Goal: Information Seeking & Learning: Learn about a topic

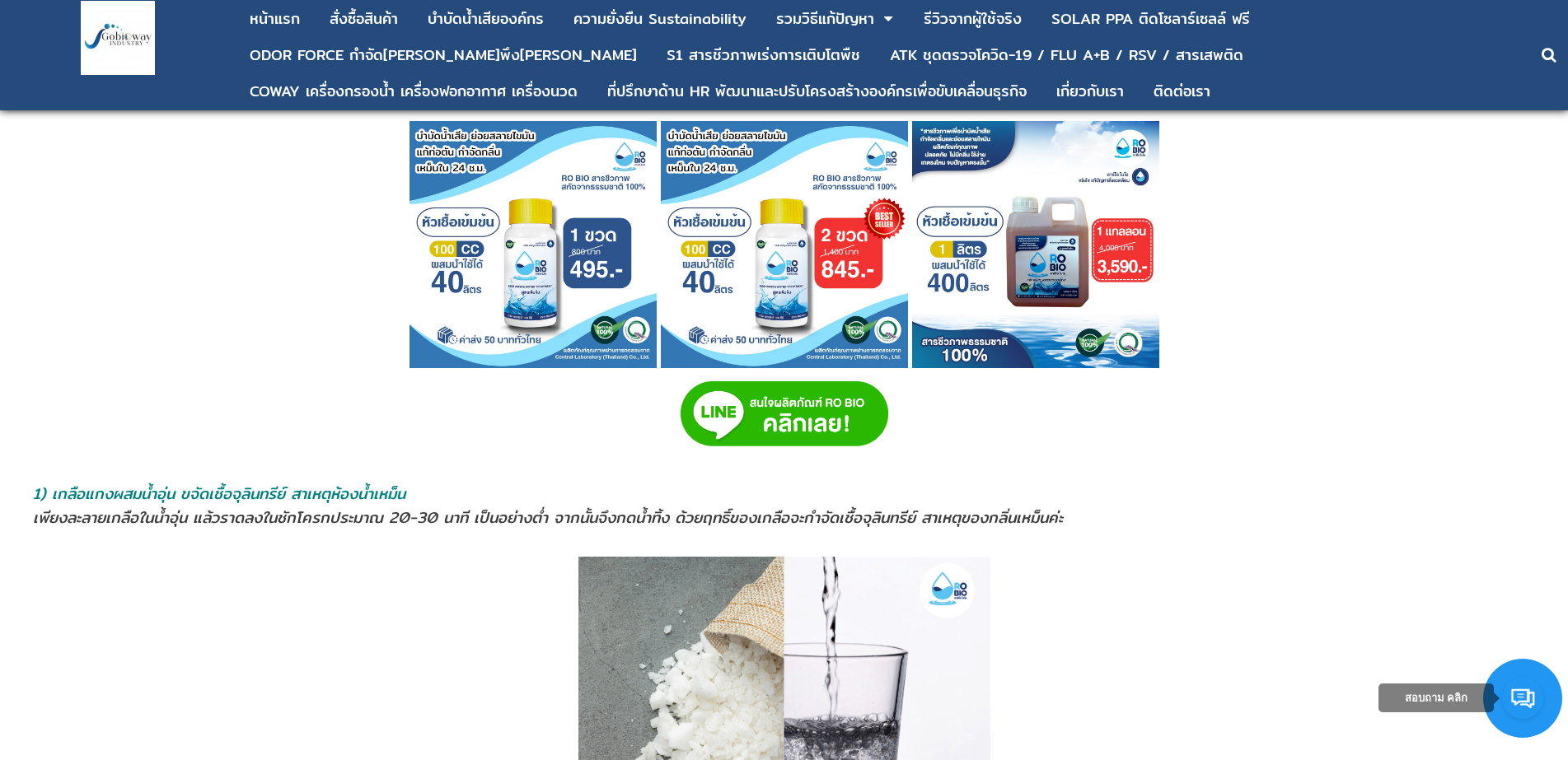
scroll to position [1154, 0]
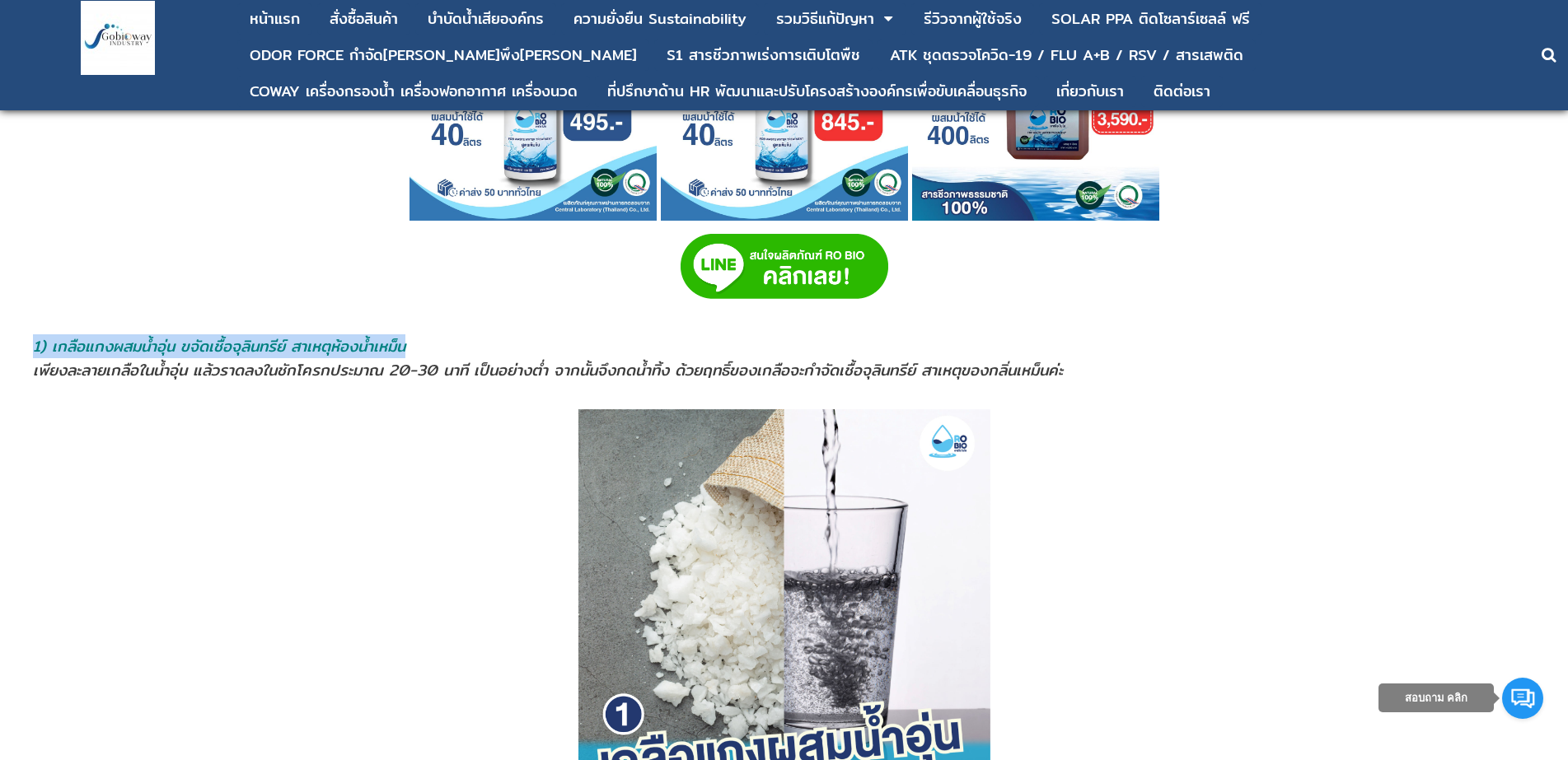
drag, startPoint x: 33, startPoint y: 347, endPoint x: 411, endPoint y: 338, distance: 378.1
click at [425, 335] on address "1) เกลือแกงผสมนํ้าอุ่น ขจัดเชื้อจุลินทรีย์ สาเหตุห้องน้ำเหม็น" at bounding box center [784, 346] width 1502 height 24
click at [239, 339] on span "1) เกลือแกงผสมนํ้าอุ่น ขจัดเชื้อจุลินทรีย์ สาเหตุห้องน้ำเหม็น" at bounding box center [219, 346] width 373 height 24
drag, startPoint x: 38, startPoint y: 346, endPoint x: 423, endPoint y: 346, distance: 385.0
click at [433, 346] on address "1) เกลือแกงผสมนํ้าอุ่น ขจัดเชื้อจุลินทรีย์ สาเหตุห้องน้ำเหม็น" at bounding box center [784, 346] width 1502 height 24
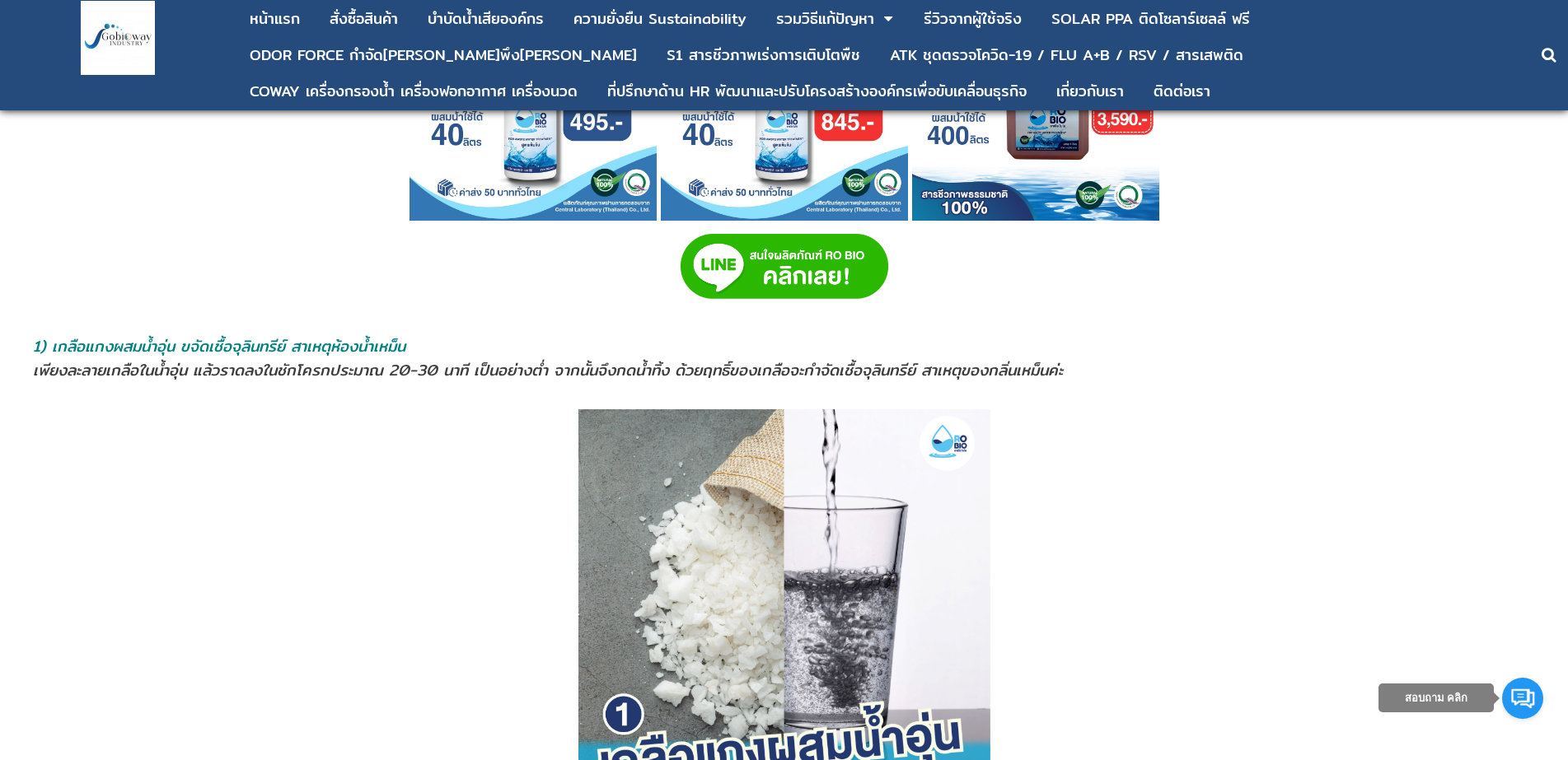
click at [32, 343] on td at bounding box center [27, 358] width 8 height 50
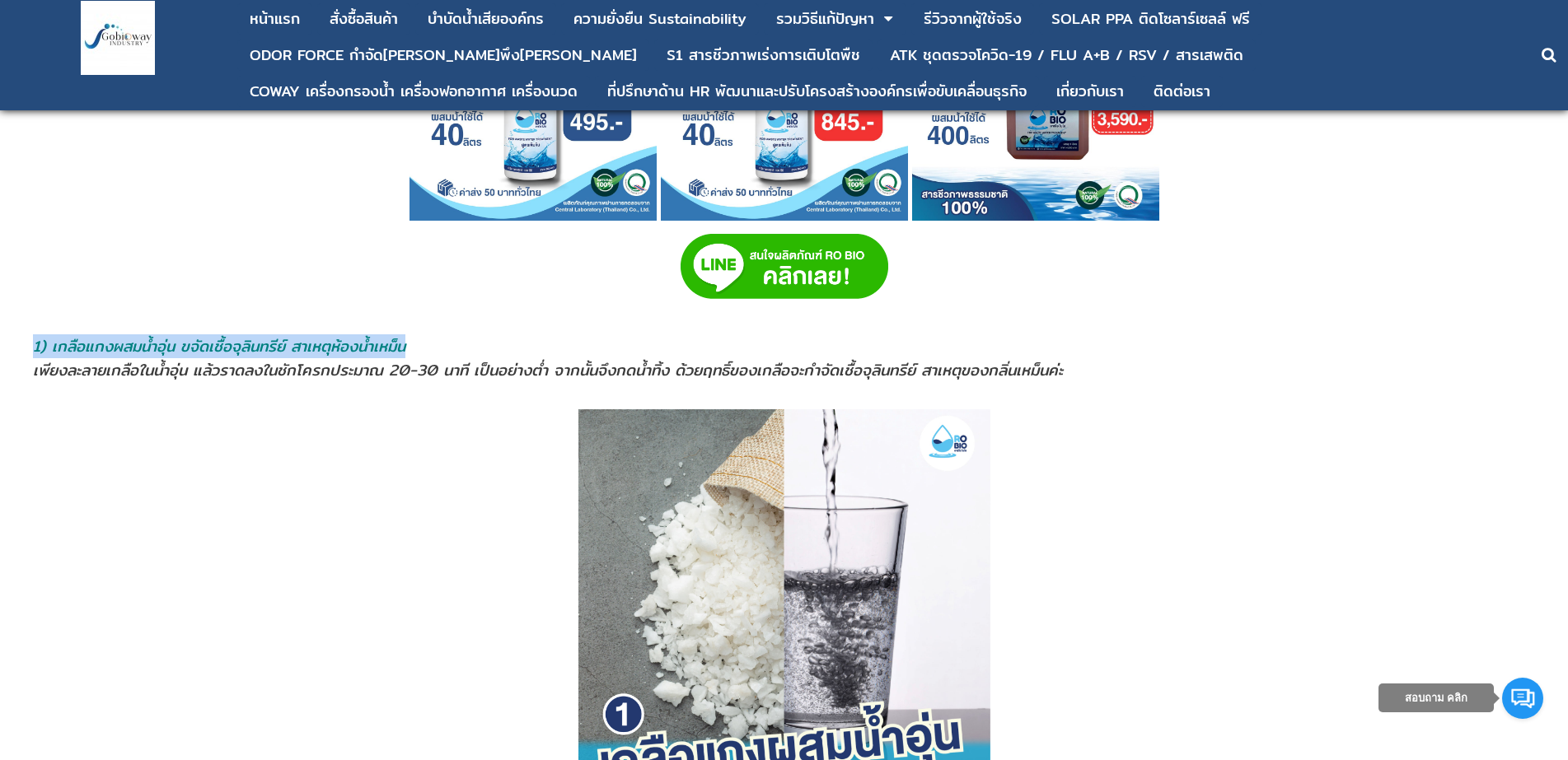
drag, startPoint x: 32, startPoint y: 343, endPoint x: 418, endPoint y: 346, distance: 386.0
click at [418, 346] on tr "1) เกลือแกงผสมนํ้าอุ่น ขจัดเชื้อจุลินทรีย์ สาเหตุห้องน้ำเหม็น เพียงละลายเกลือใน…" at bounding box center [784, 358] width 1520 height 50
click at [359, 344] on span "1) เกลือแกงผสมนํ้าอุ่น ขจัดเชื้อจุลินทรีย์ สาเหตุห้องน้ำเหม็น" at bounding box center [219, 346] width 373 height 24
drag, startPoint x: 35, startPoint y: 343, endPoint x: 407, endPoint y: 351, distance: 372.1
click at [405, 351] on span "1) เกลือแกงผสมนํ้าอุ่น ขจัดเชื้อจุลินทรีย์ สาเหตุห้องน้ำเหม็น" at bounding box center [219, 346] width 373 height 24
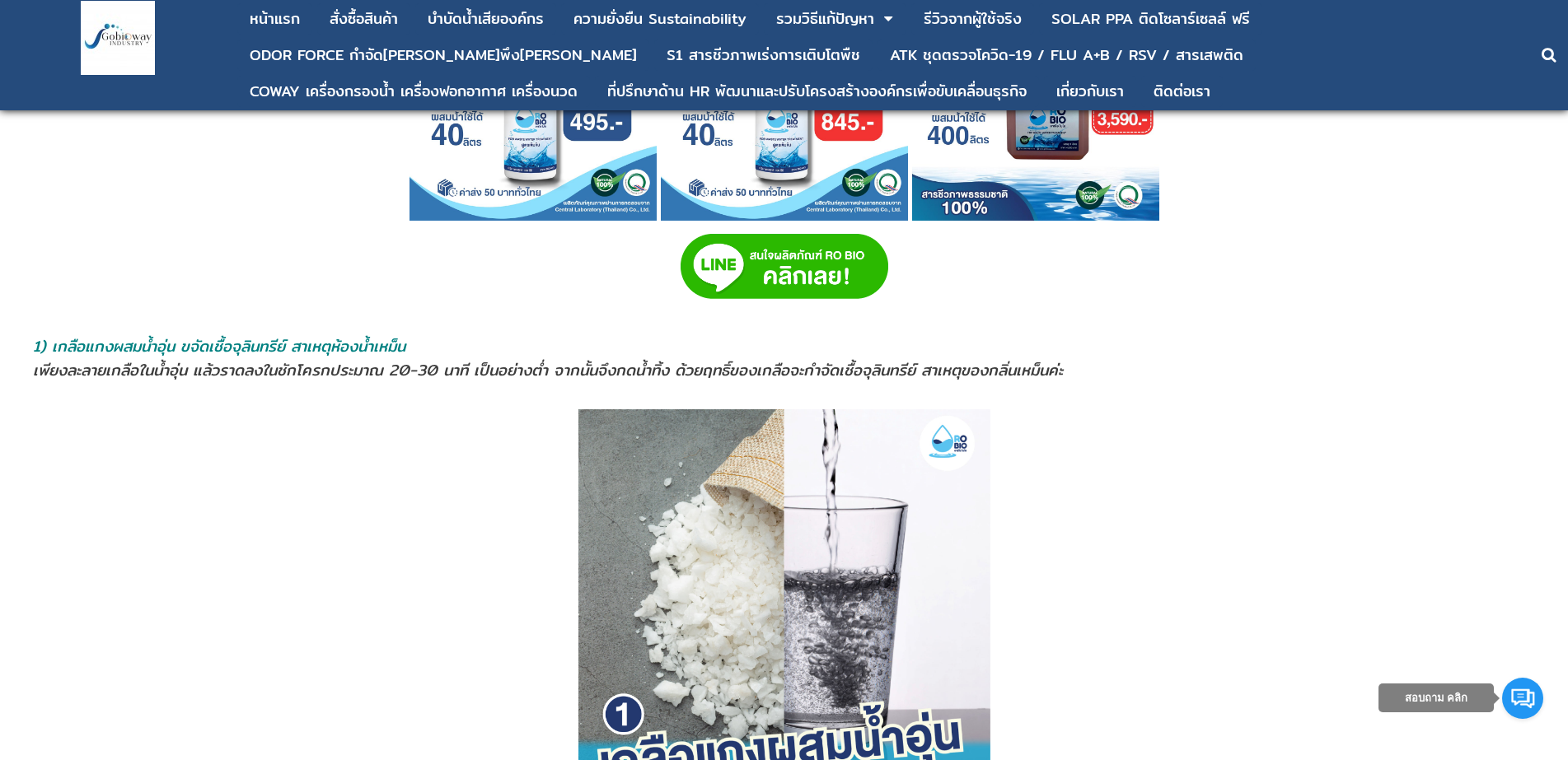
drag, startPoint x: 25, startPoint y: 338, endPoint x: 67, endPoint y: 347, distance: 43.0
drag, startPoint x: 47, startPoint y: 345, endPoint x: 50, endPoint y: 336, distance: 9.5
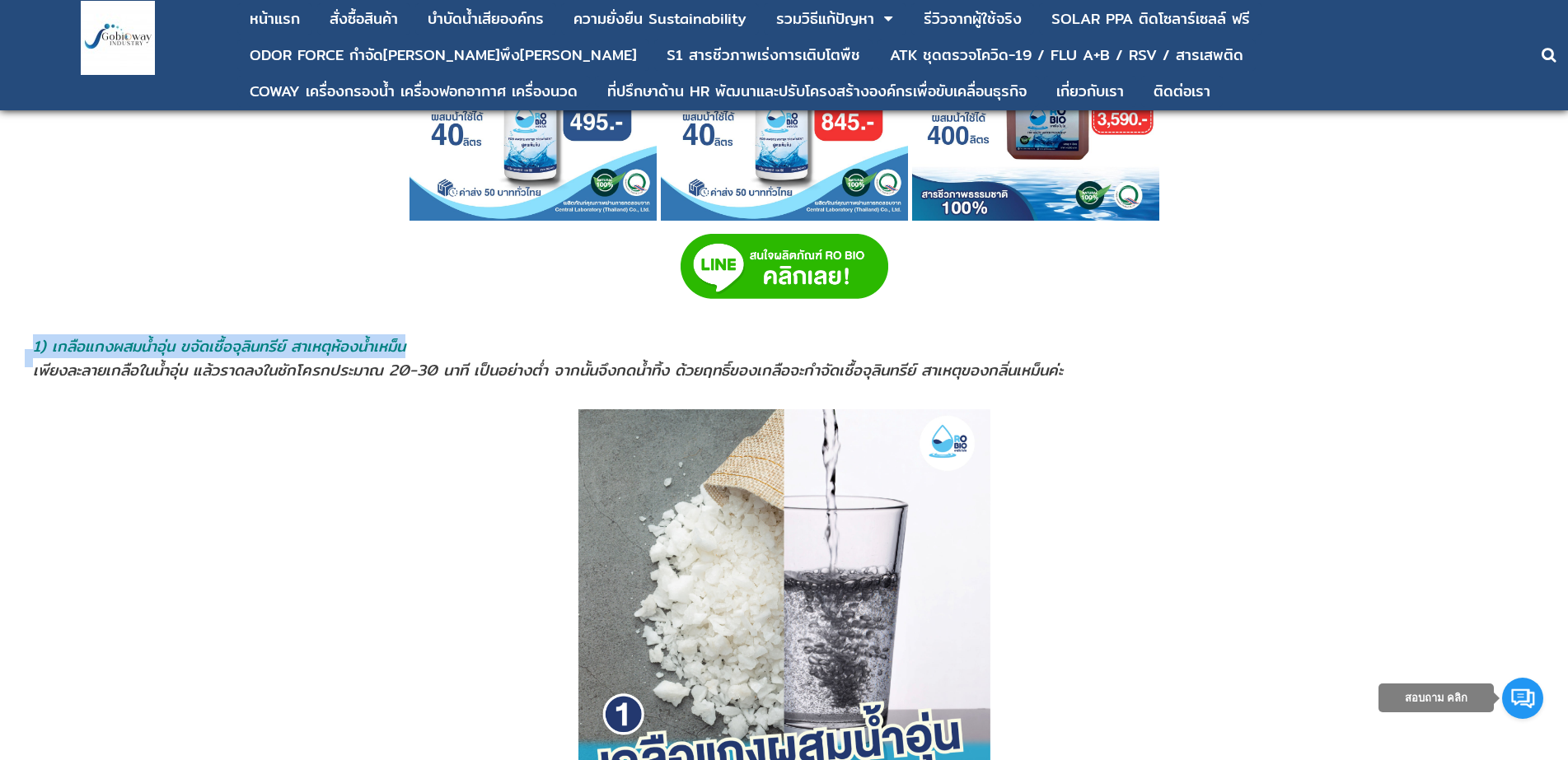
drag, startPoint x: 58, startPoint y: 347, endPoint x: 439, endPoint y: 339, distance: 381.1
click at [439, 339] on tr "1) เกลือแกงผสมนํ้าอุ่น ขจัดเชื้อจุลินทรีย์ สาเหตุห้องน้ำเหม็น เพียงละลายเกลือใน…" at bounding box center [784, 358] width 1520 height 50
click at [368, 346] on span "1) เกลือแกงผสมนํ้าอุ่น ขจัดเชื้อจุลินทรีย์ สาเหตุห้องน้ำเหม็น" at bounding box center [219, 346] width 373 height 24
drag, startPoint x: 372, startPoint y: 344, endPoint x: 407, endPoint y: 344, distance: 35.0
click at [405, 344] on span "1) เกลือแกงผสมนํ้าอุ่น ขจัดเชื้อจุลินทรีย์ สาเหตุห้องน้ำเหม็น" at bounding box center [219, 346] width 373 height 24
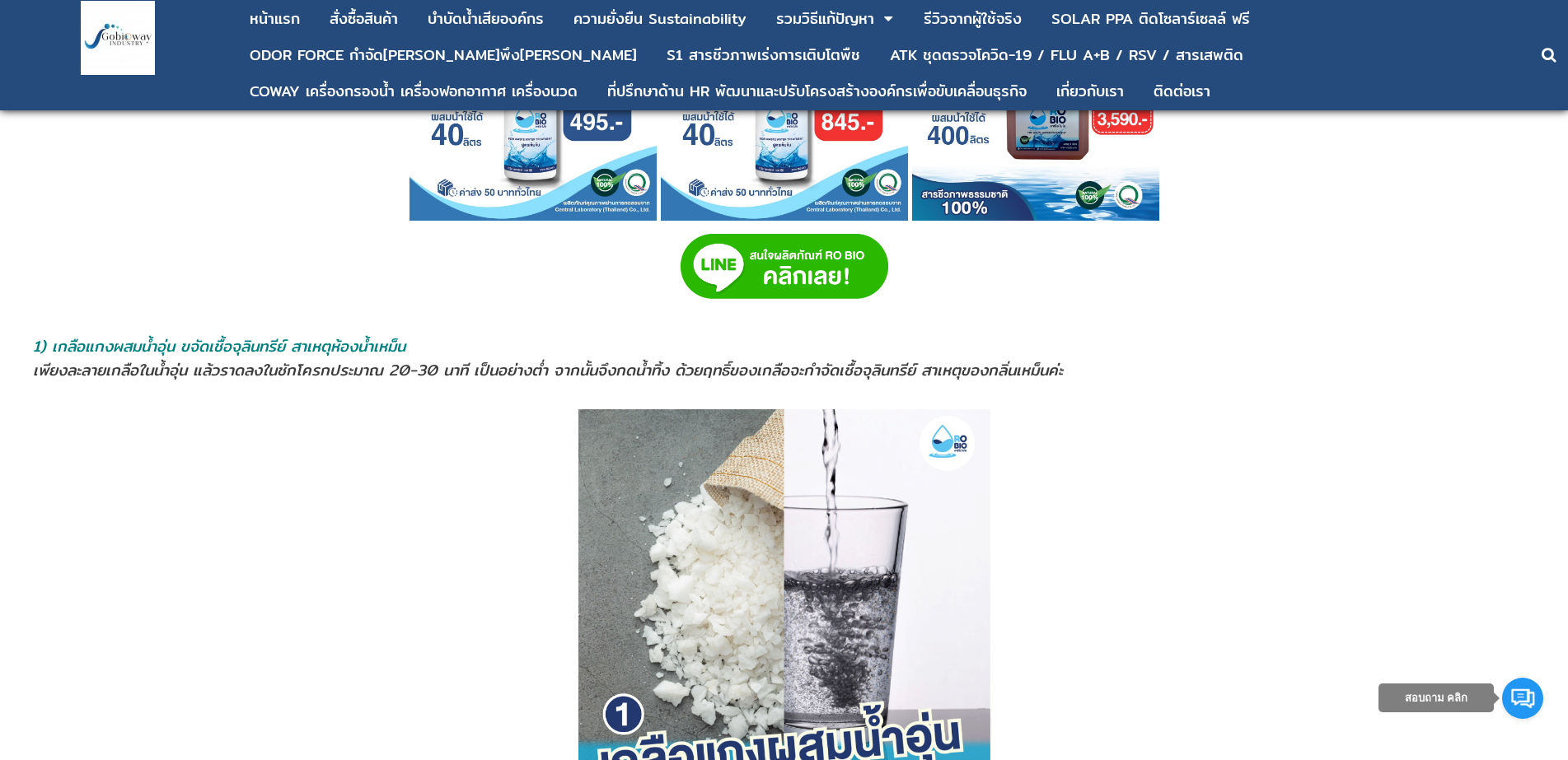
click at [43, 343] on span "1) เกลือแกงผสมนํ้าอุ่น ขจัดเชื้อจุลินทรีย์ สาเหตุห้องน้ำเหม็น" at bounding box center [219, 346] width 373 height 24
drag, startPoint x: 39, startPoint y: 347, endPoint x: 381, endPoint y: 339, distance: 342.1
click at [381, 339] on span "1) เกลือแกงผสมนํ้าอุ่น ขจัดเชื้อจุลินทรีย์ สาเหตุห้องน้ำเหม็น" at bounding box center [219, 346] width 373 height 24
click at [250, 569] on p at bounding box center [784, 618] width 1520 height 417
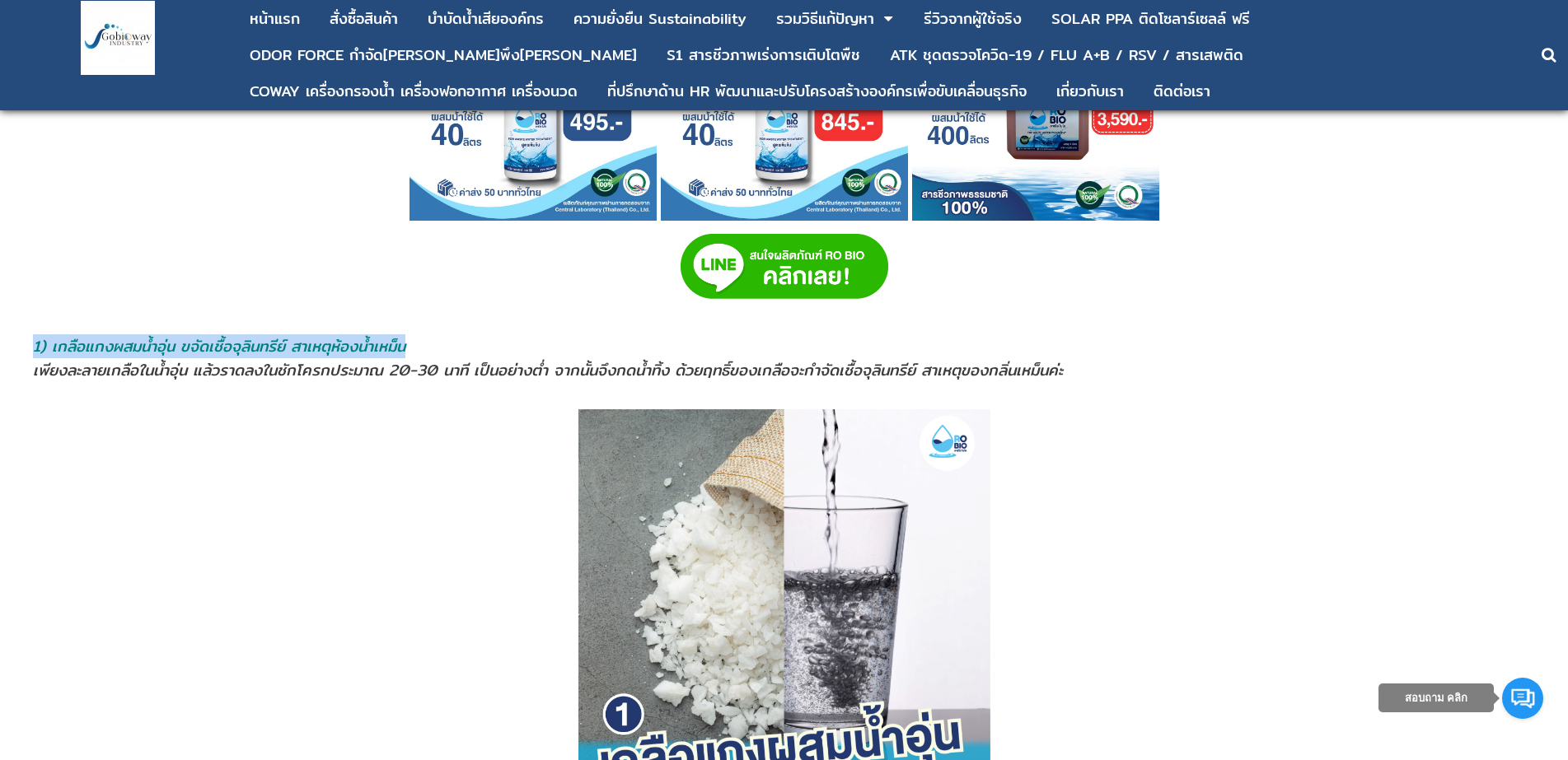
drag, startPoint x: 33, startPoint y: 341, endPoint x: 408, endPoint y: 344, distance: 375.0
click at [405, 344] on span "1) เกลือแกงผสมนํ้าอุ่น ขจัดเชื้อจุลินทรีย์ สาเหตุห้องน้ำเหม็น" at bounding box center [219, 346] width 373 height 24
click at [394, 342] on span "1) เกลือแกงผสมนํ้าอุ่น ขจัดเชื้อจุลินทรีย์ สาเหตุห้องน้ำเหม็น" at bounding box center [219, 346] width 373 height 24
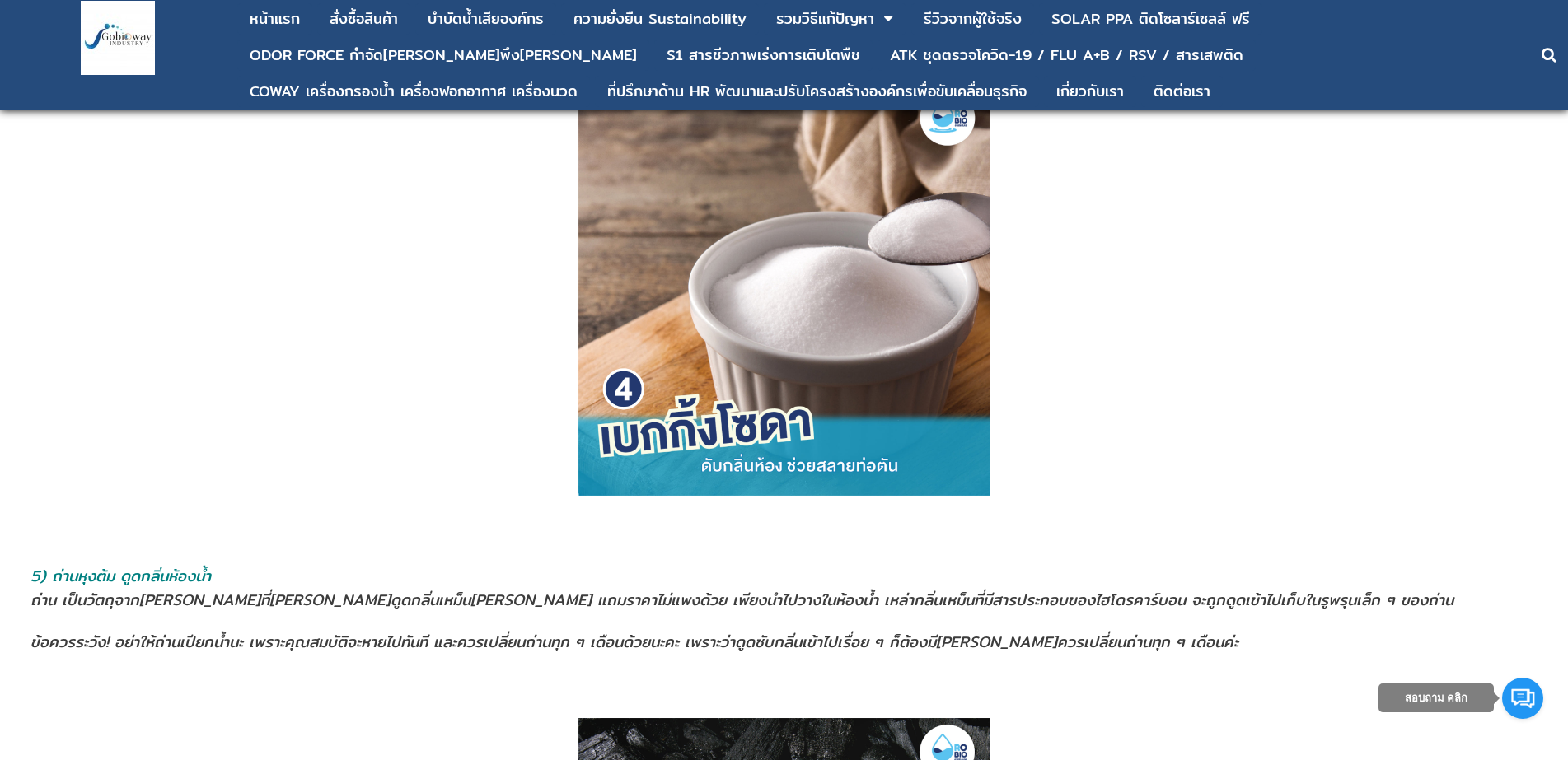
scroll to position [3213, 0]
